Goal: Information Seeking & Learning: Learn about a topic

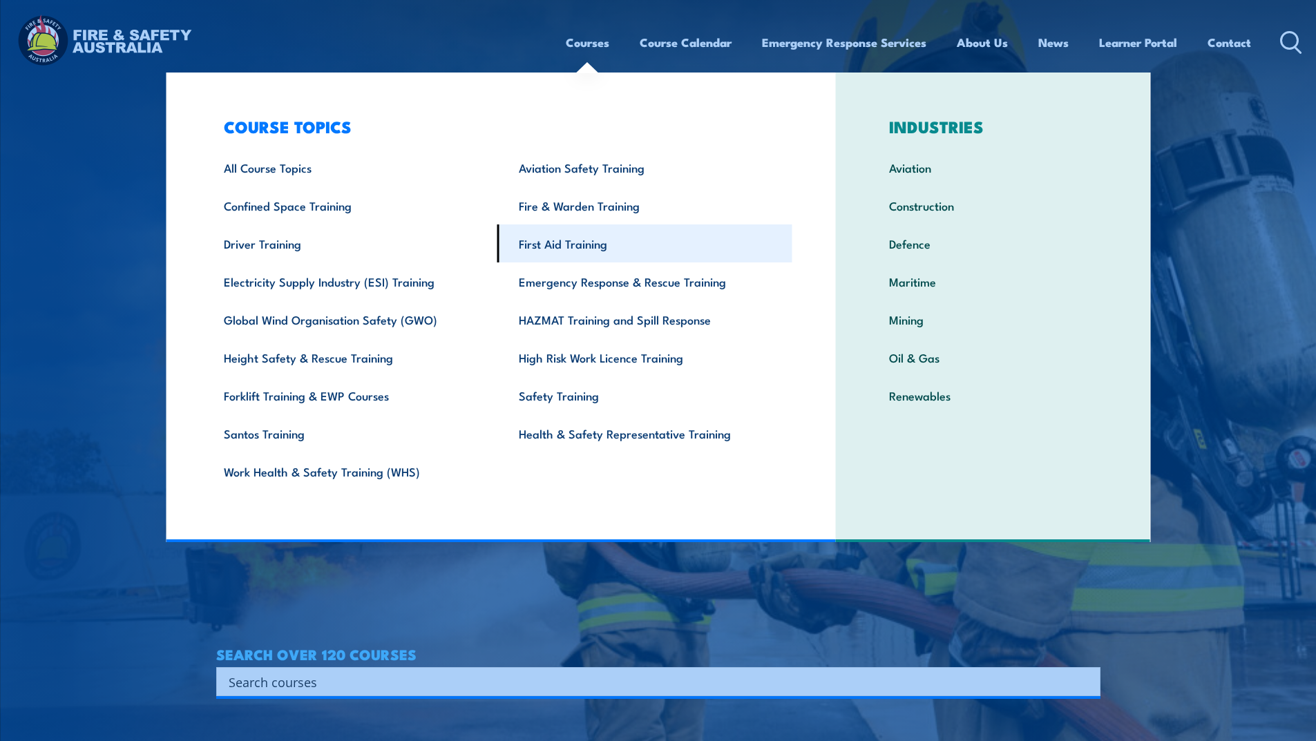
click at [571, 239] on link "First Aid Training" at bounding box center [644, 244] width 295 height 38
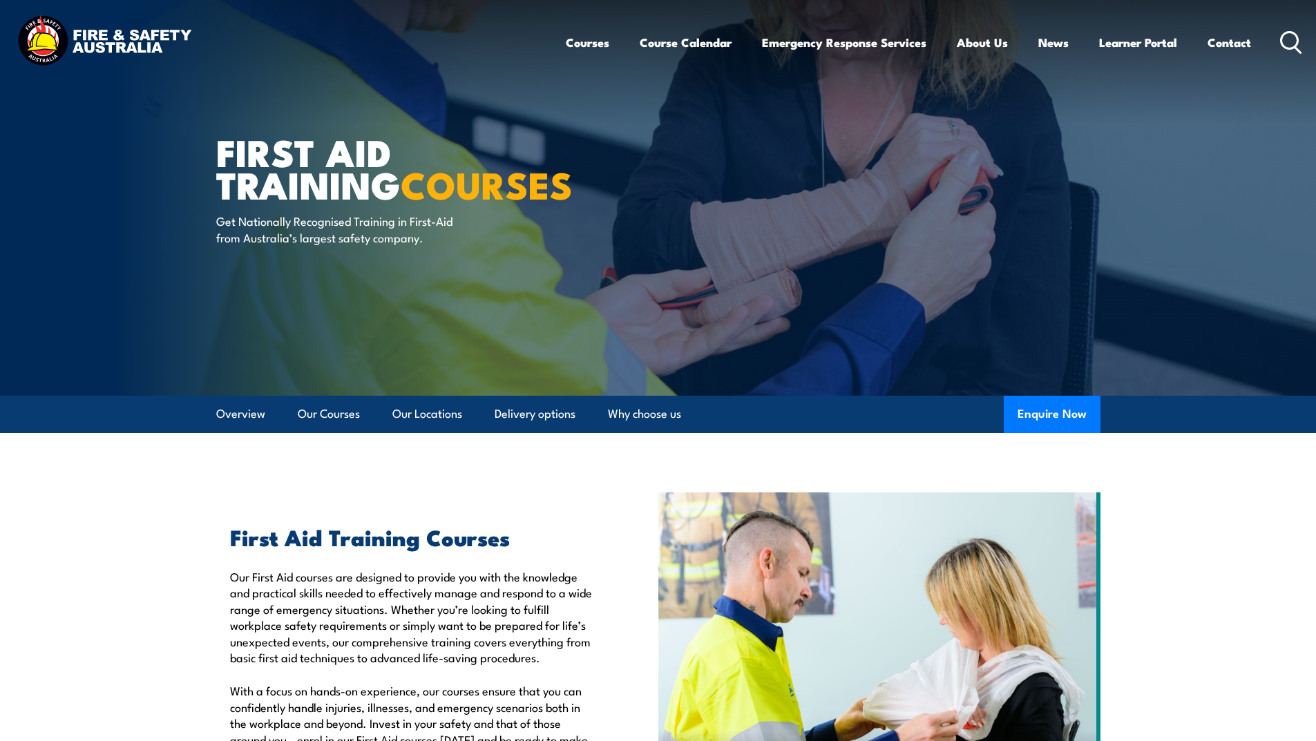
click at [1296, 41] on icon at bounding box center [1291, 42] width 22 height 23
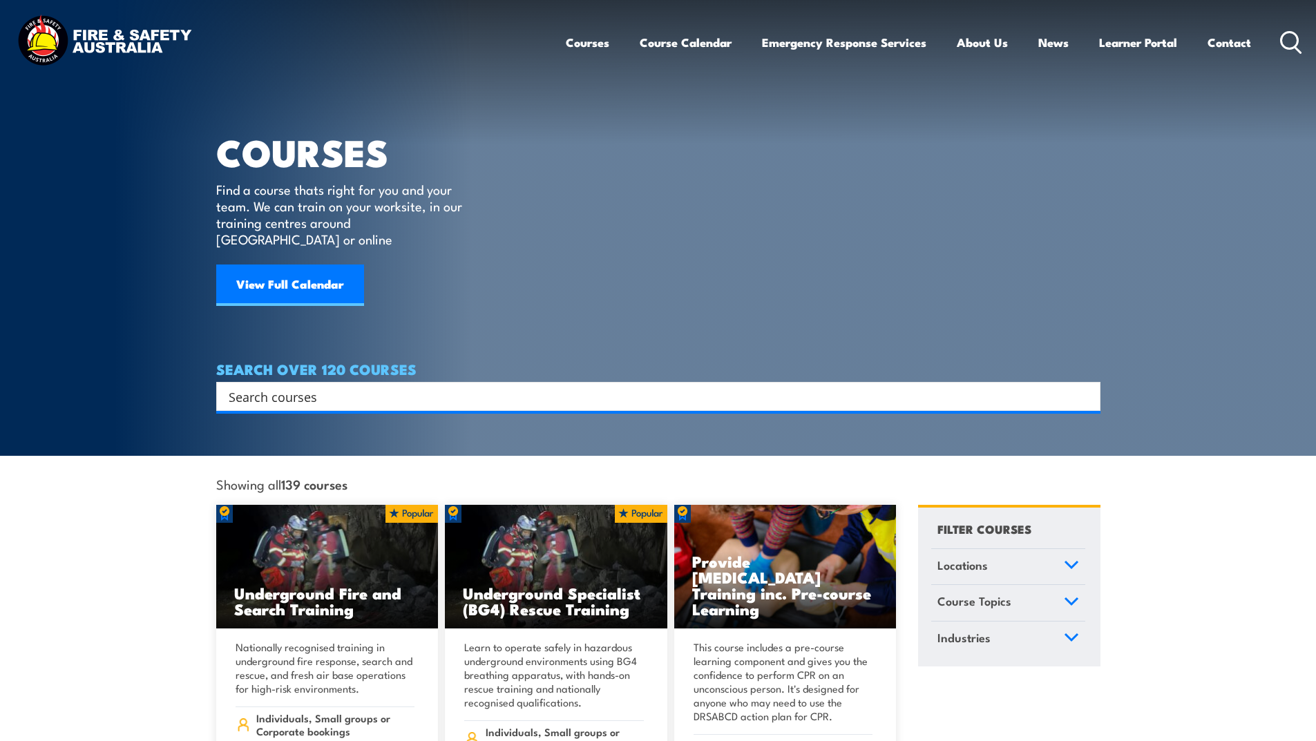
click at [466, 386] on input "Search input" at bounding box center [650, 396] width 842 height 21
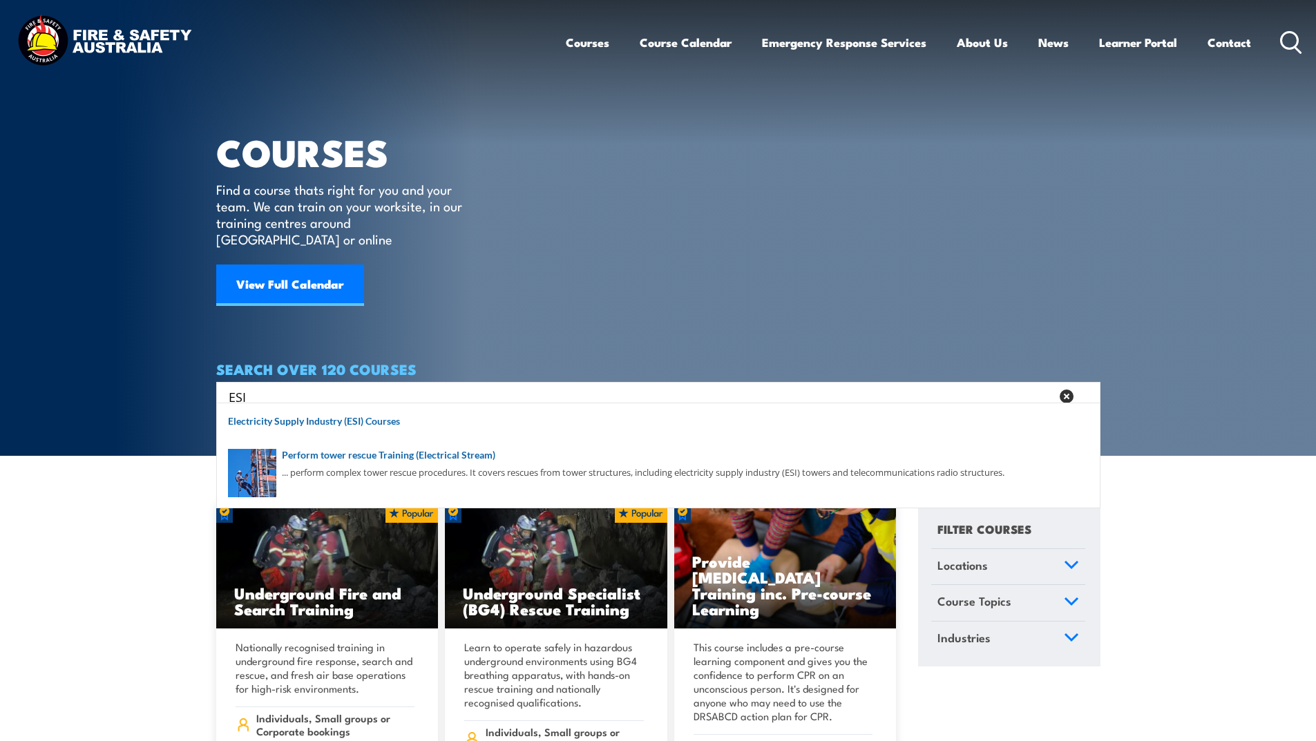
type input "ESI"
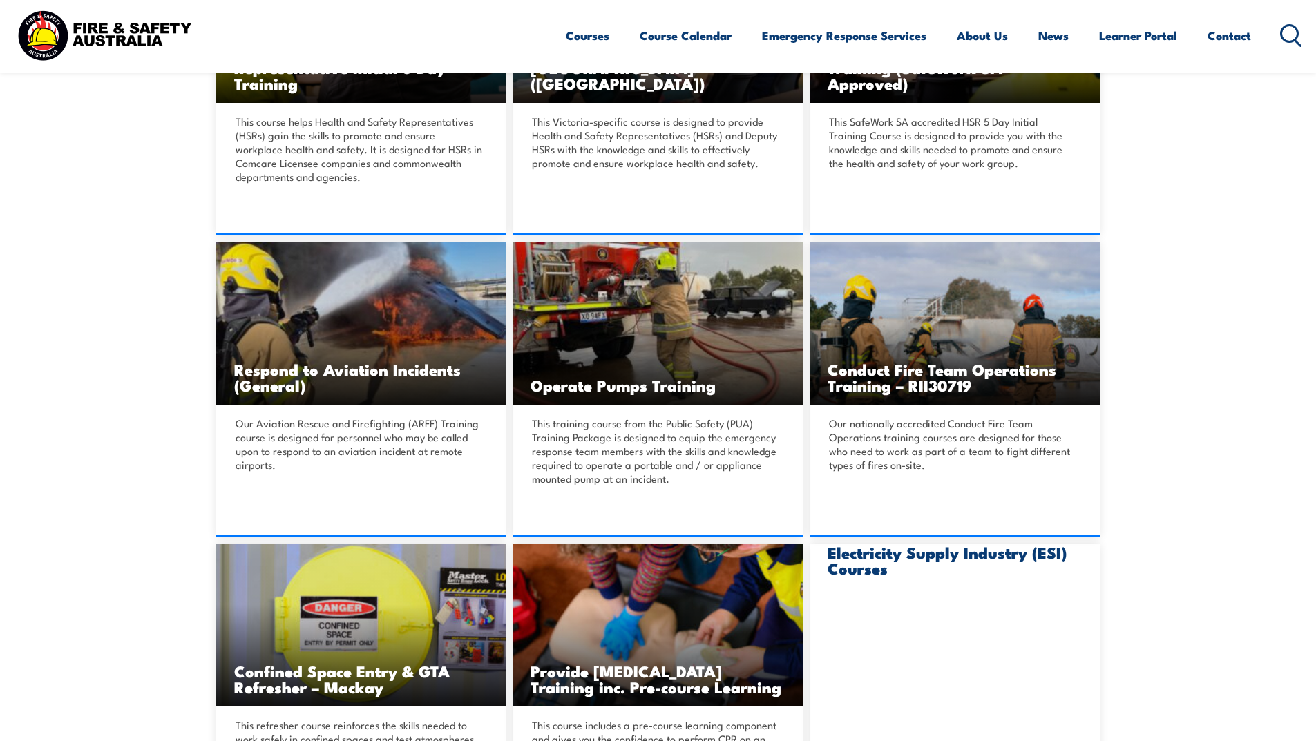
scroll to position [1589, 0]
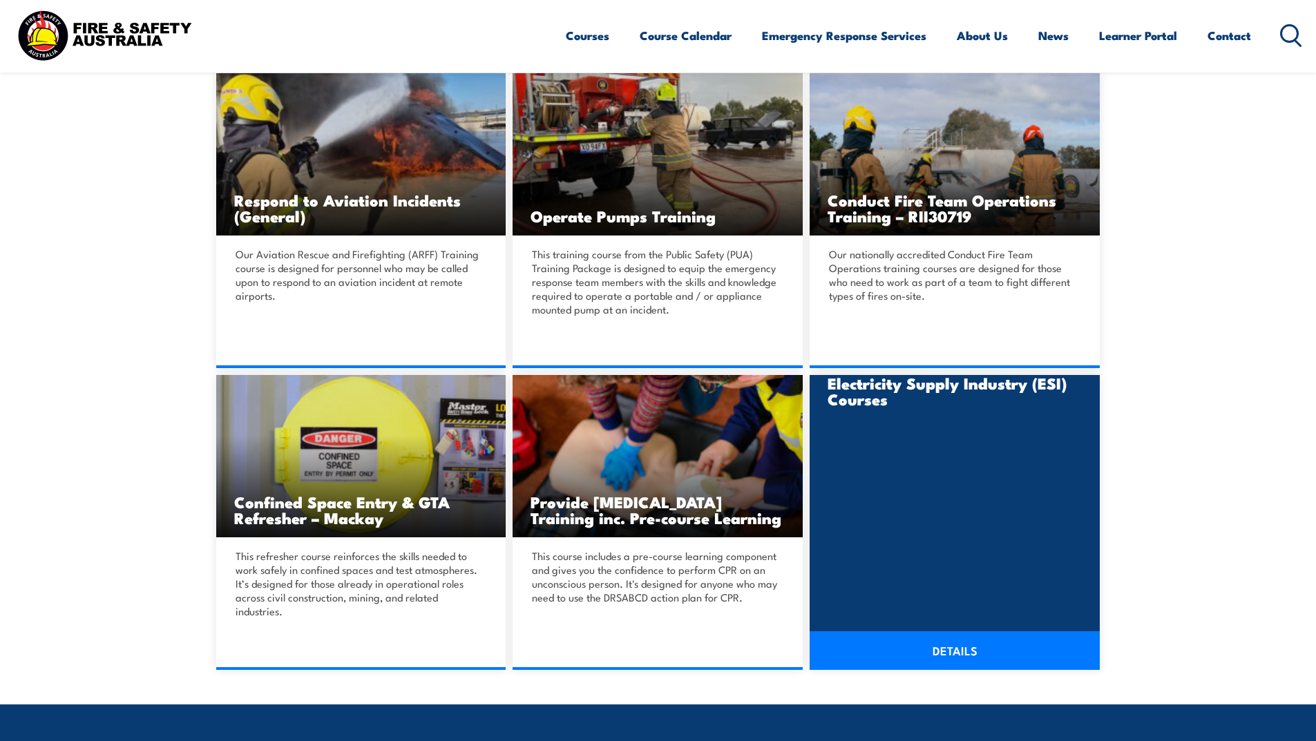
click at [947, 408] on div at bounding box center [955, 407] width 290 height 64
click at [946, 386] on h3 "Electricity Supply Industry (ESI) Courses" at bounding box center [955, 391] width 254 height 32
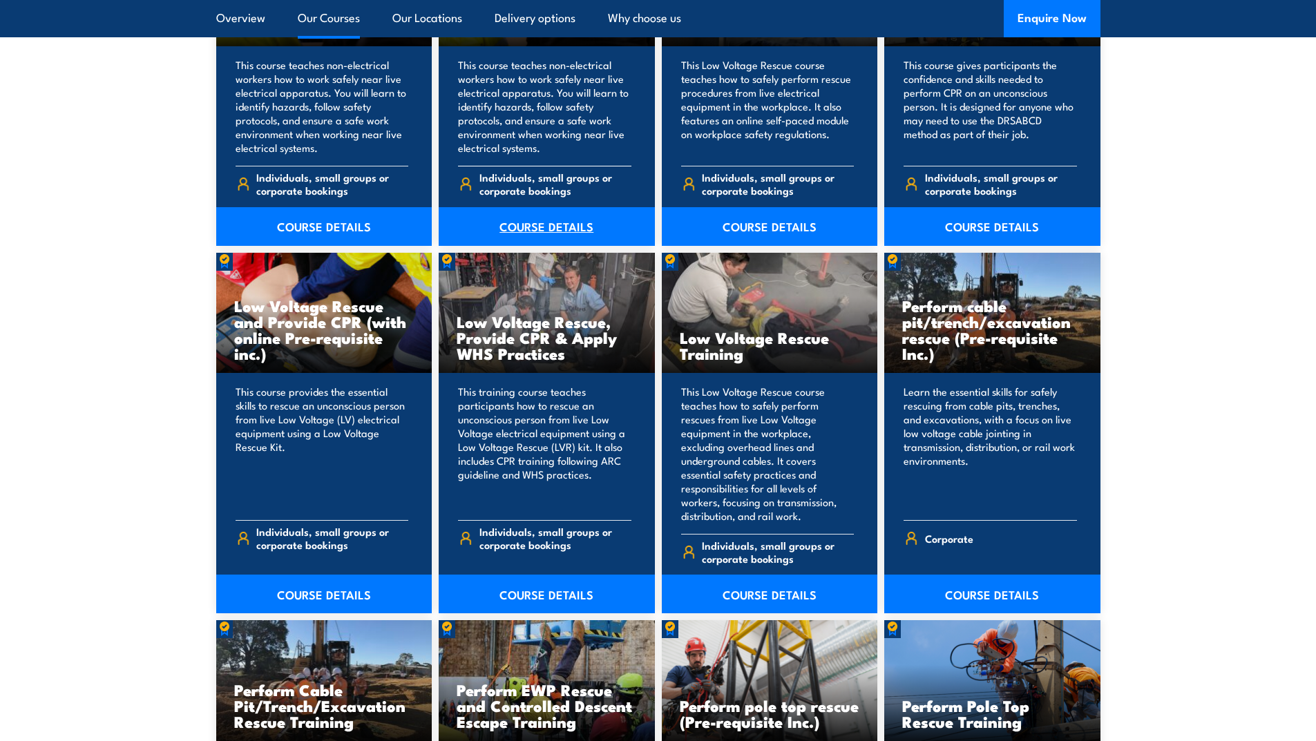
scroll to position [1244, 0]
